Goal: Information Seeking & Learning: Find specific fact

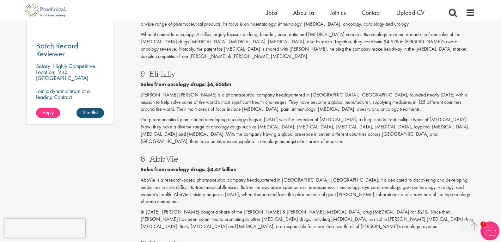
scroll to position [485, 0]
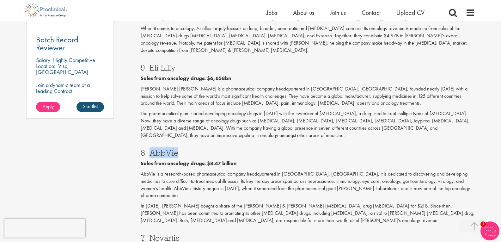
drag, startPoint x: 183, startPoint y: 131, endPoint x: 151, endPoint y: 133, distance: 32.7
click at [151, 149] on h3 "8. AbbVie" at bounding box center [308, 153] width 335 height 8
copy h3 "AbbVie"
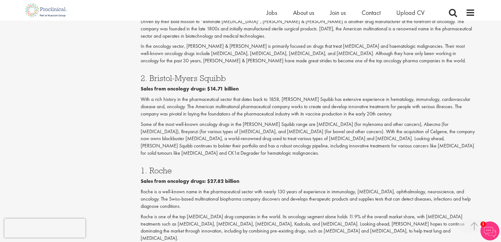
scroll to position [1054, 0]
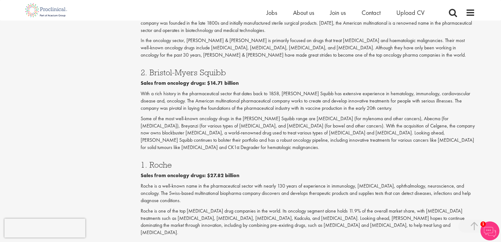
drag, startPoint x: 175, startPoint y: 100, endPoint x: 151, endPoint y: 101, distance: 24.0
click at [151, 161] on h3 "1. Roche" at bounding box center [308, 165] width 335 height 8
copy h3 "Roche"
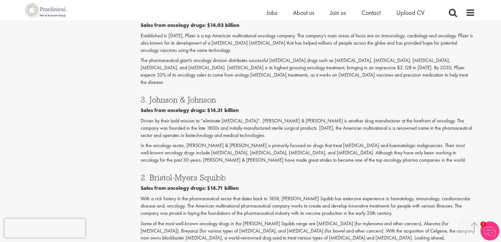
scroll to position [949, 0]
drag, startPoint x: 230, startPoint y: 118, endPoint x: 151, endPoint y: 120, distance: 79.4
click at [151, 174] on h3 "2. Bristol-Myers Squibb" at bounding box center [308, 178] width 335 height 8
copy h3 "[PERSON_NAME] Squibb"
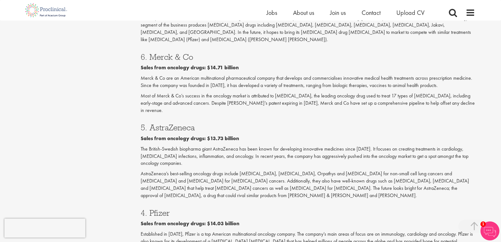
scroll to position [749, 0]
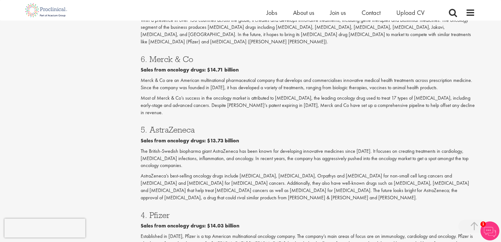
drag, startPoint x: 180, startPoint y: 165, endPoint x: 151, endPoint y: 167, distance: 28.5
click at [151, 211] on h3 "4. Pfizer" at bounding box center [308, 215] width 335 height 8
copy h3 "Pfizer"
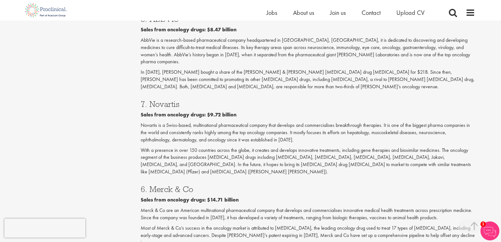
scroll to position [611, 0]
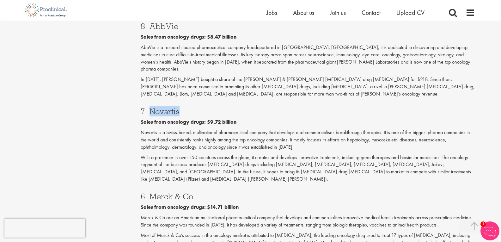
drag, startPoint x: 182, startPoint y: 82, endPoint x: 152, endPoint y: 83, distance: 29.4
click at [151, 107] on h3 "7. Novartis" at bounding box center [308, 111] width 335 height 8
copy h3 "Novartis"
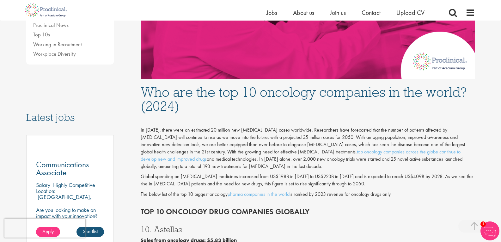
scroll to position [190, 0]
